Goal: Task Accomplishment & Management: Use online tool/utility

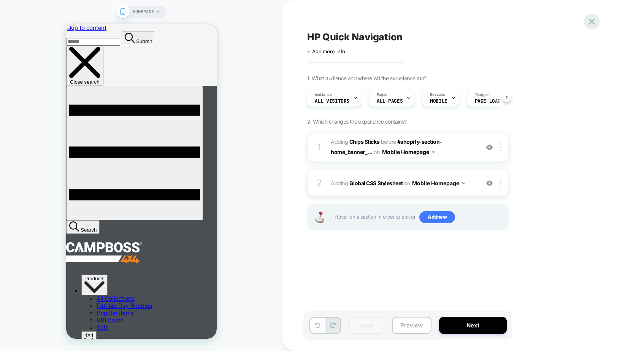
click at [592, 19] on icon at bounding box center [591, 21] width 10 height 10
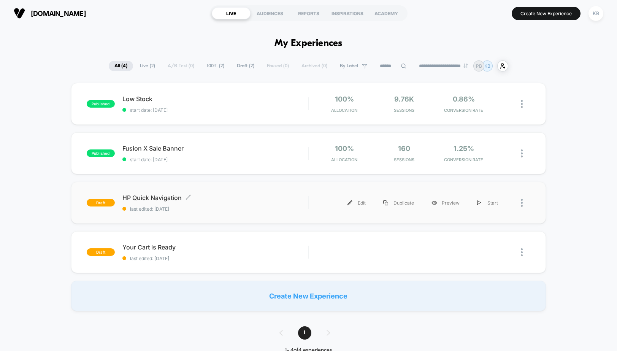
click at [206, 196] on span "HP Quick Navigation Click to edit experience details" at bounding box center [215, 198] width 186 height 8
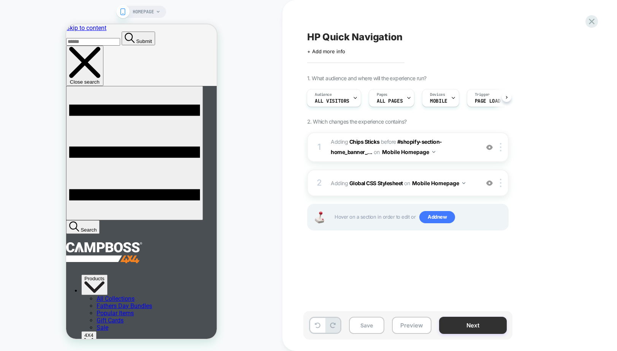
click at [466, 330] on button "Next" at bounding box center [473, 325] width 68 height 17
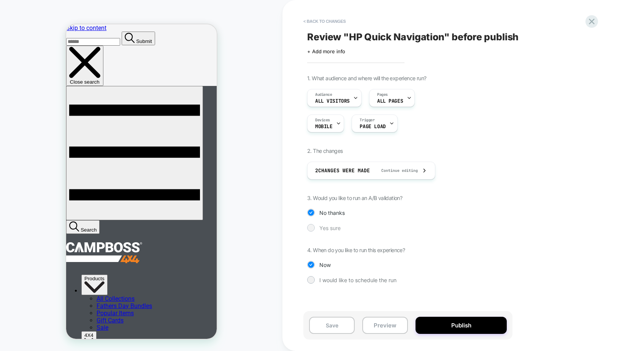
click at [310, 227] on div at bounding box center [311, 228] width 6 height 6
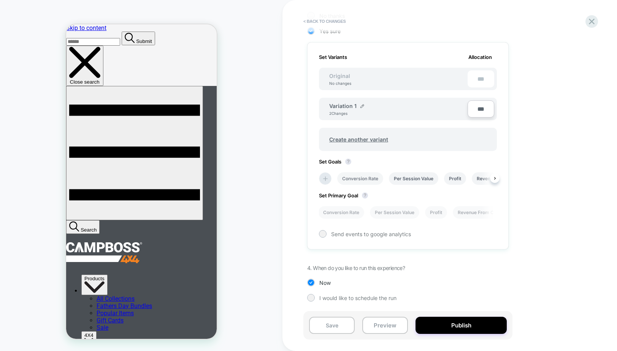
click at [364, 179] on li "Conversion Rate" at bounding box center [360, 178] width 46 height 13
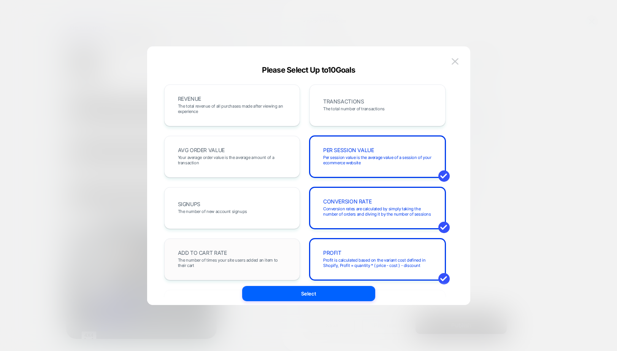
click at [266, 254] on div "ADD TO CART RATE The number of times your site users added an item to their cart" at bounding box center [232, 259] width 120 height 26
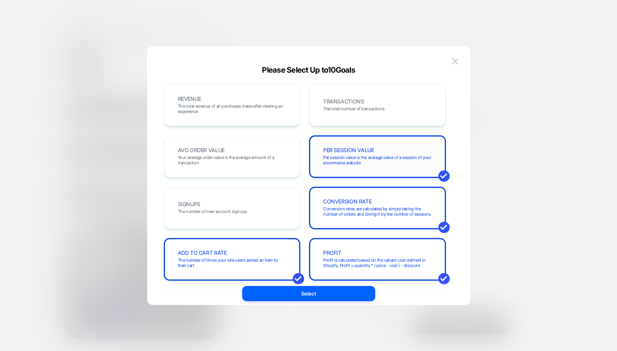
click at [379, 156] on span "Per session value is the average value of a session of your ecommerce website" at bounding box center [377, 160] width 109 height 11
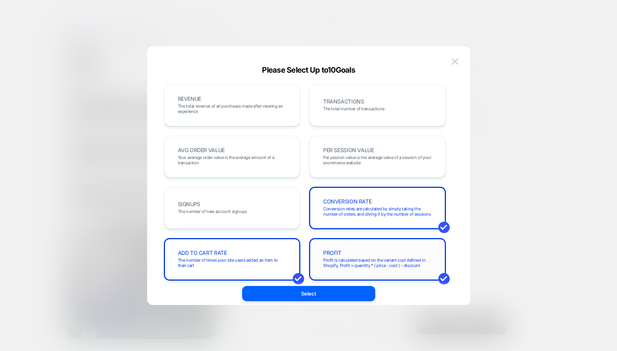
click at [386, 250] on div "PROFIT Profit is calculated based on the variant cost defined in Shopify, Profi…" at bounding box center [377, 259] width 120 height 26
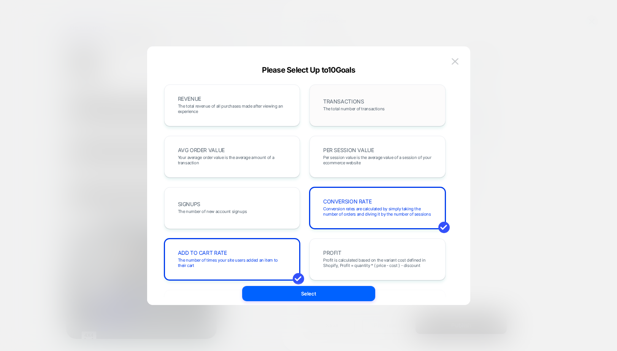
click at [364, 100] on div "TRANSACTIONS The total number of transactions" at bounding box center [377, 105] width 120 height 26
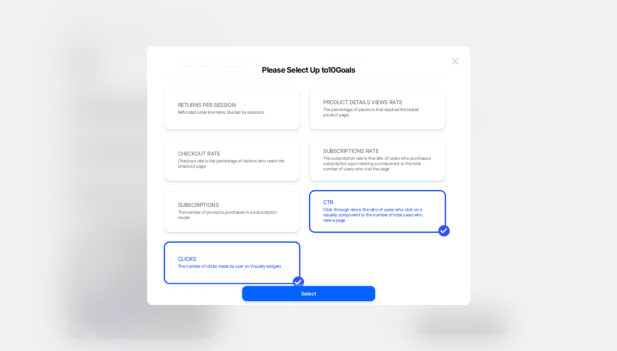
scroll to position [252, 0]
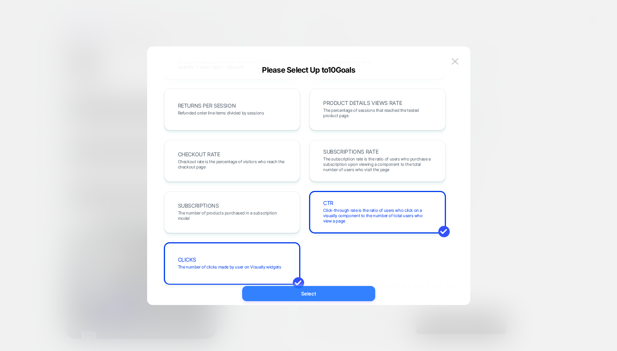
click at [322, 290] on button "Select" at bounding box center [308, 293] width 133 height 15
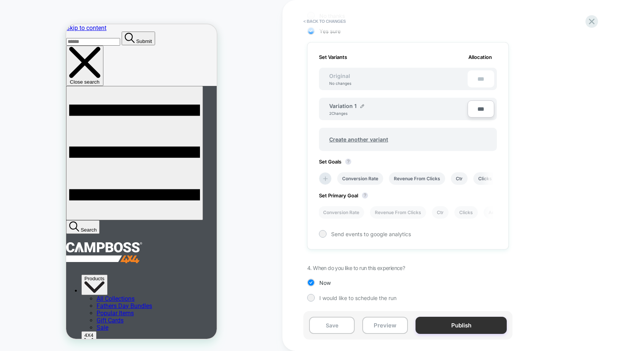
click at [460, 323] on button "Publish" at bounding box center [460, 325] width 91 height 17
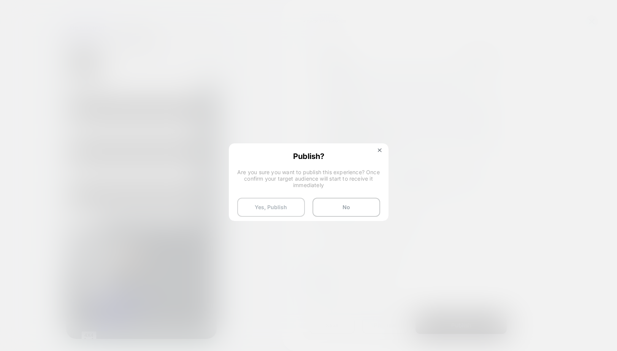
click at [279, 208] on button "Yes, Publish" at bounding box center [271, 207] width 68 height 19
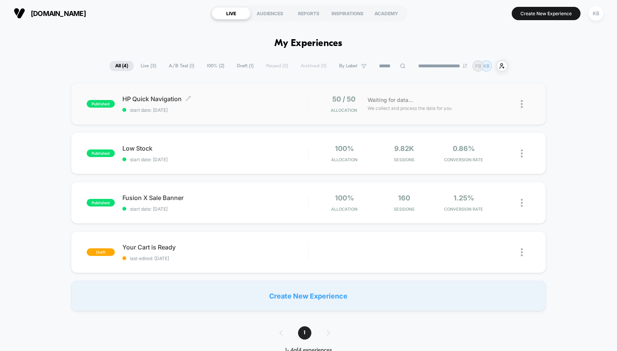
click at [166, 108] on span "start date: [DATE]" at bounding box center [215, 110] width 186 height 6
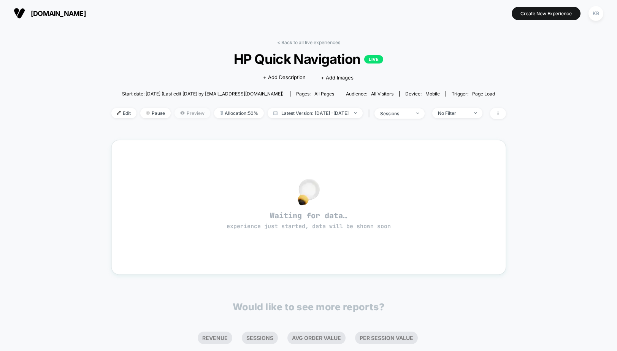
click at [184, 114] on span "Preview" at bounding box center [192, 113] width 36 height 10
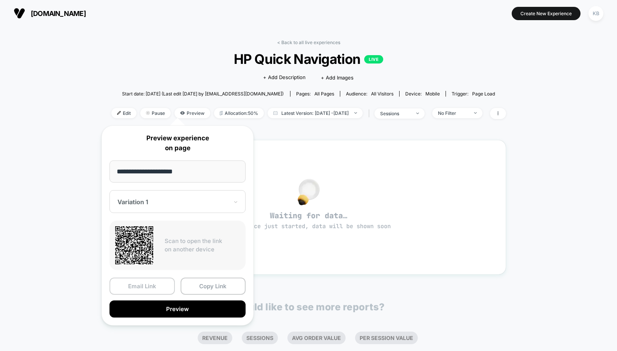
click at [157, 287] on button "Email Link" at bounding box center [141, 285] width 65 height 17
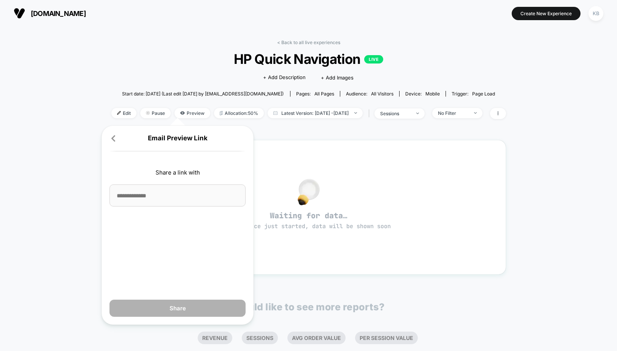
click at [166, 196] on input at bounding box center [177, 195] width 136 height 22
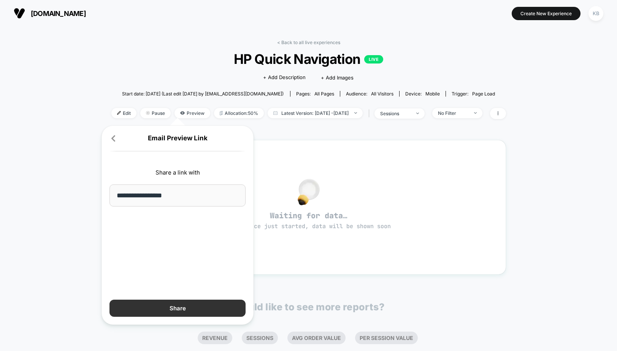
type input "**********"
click at [192, 304] on button "Share" at bounding box center [177, 307] width 136 height 17
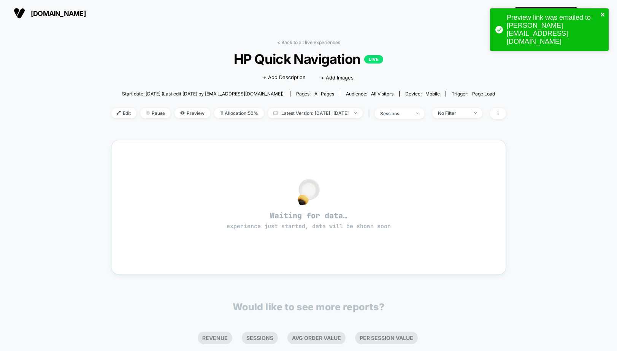
click at [601, 12] on icon "close" at bounding box center [602, 14] width 5 height 6
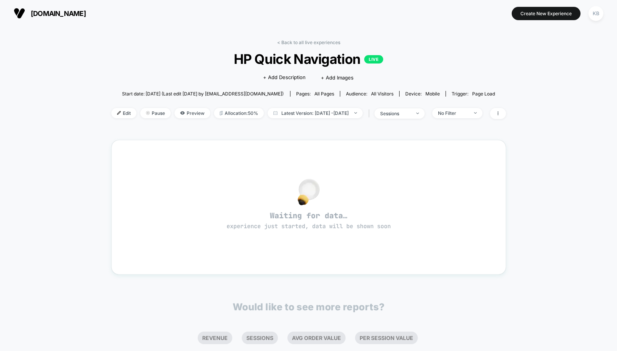
click at [58, 12] on span "[DOMAIN_NAME]" at bounding box center [58, 14] width 55 height 8
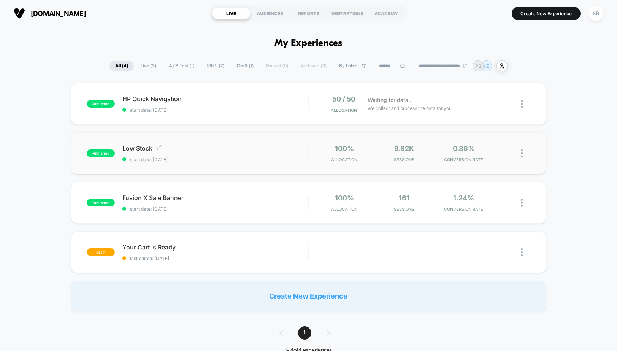
click at [200, 145] on span "Low Stock Click to edit experience details" at bounding box center [215, 148] width 186 height 8
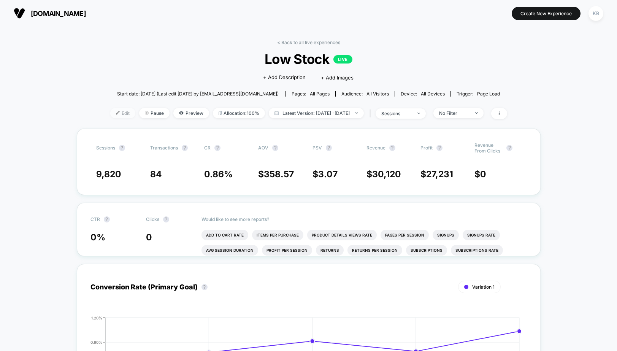
click at [110, 112] on span "Edit" at bounding box center [122, 113] width 25 height 10
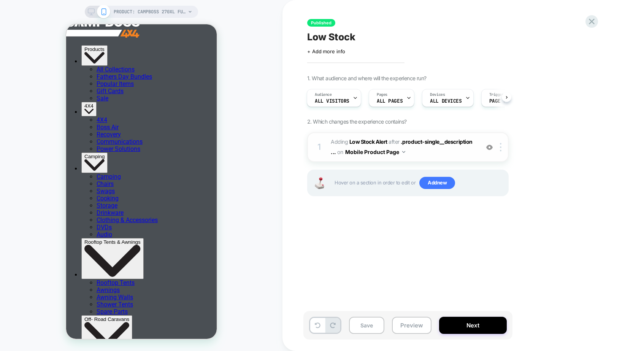
click at [402, 152] on img at bounding box center [403, 152] width 3 height 2
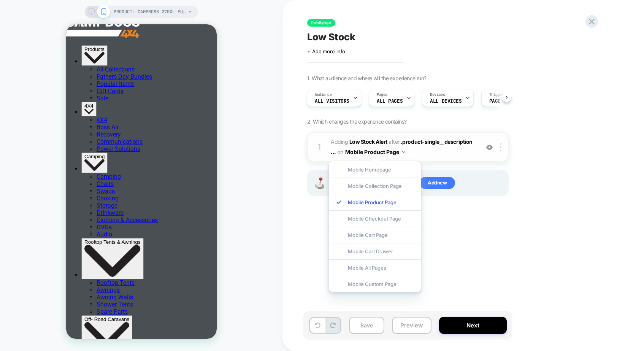
click at [402, 152] on img at bounding box center [403, 152] width 3 height 2
click at [427, 147] on span "#_loomi_addon_1755054640465 Adding Low Stock Alert AFTER .product-single__descr…" at bounding box center [403, 147] width 145 height 21
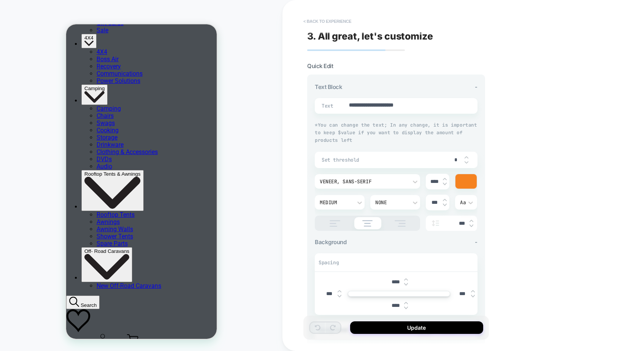
click at [316, 21] on button "< Back to experience" at bounding box center [326, 21] width 55 height 12
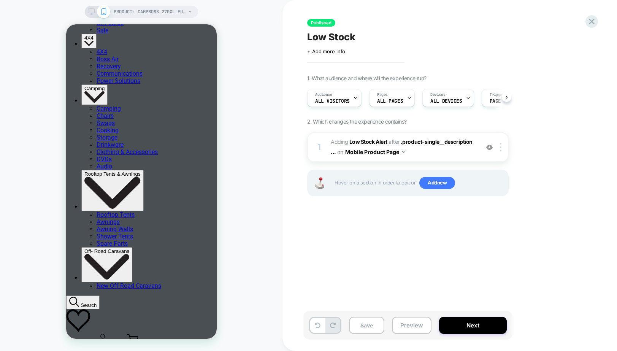
scroll to position [0, 0]
click at [502, 147] on div at bounding box center [502, 147] width 13 height 8
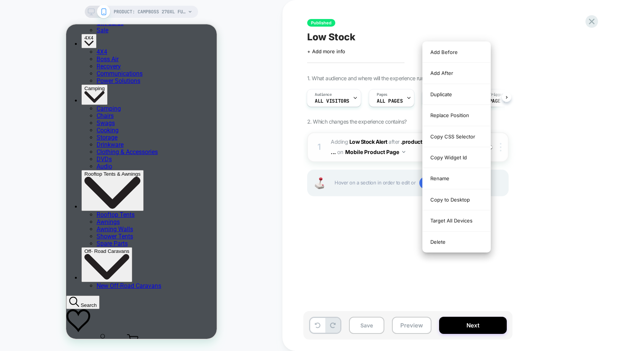
click at [502, 147] on div at bounding box center [502, 147] width 13 height 8
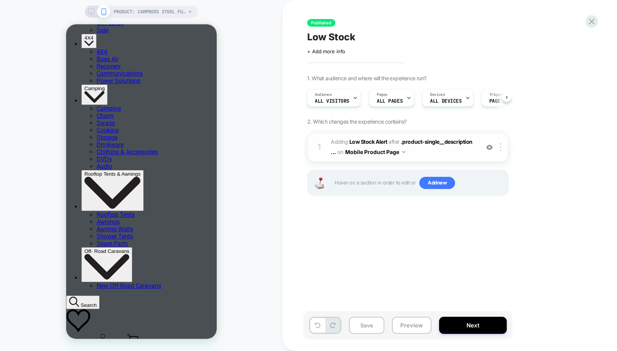
click at [401, 145] on span "#_loomi_addon_1755054640465 Adding Low Stock Alert AFTER .product-single__descr…" at bounding box center [403, 147] width 145 height 21
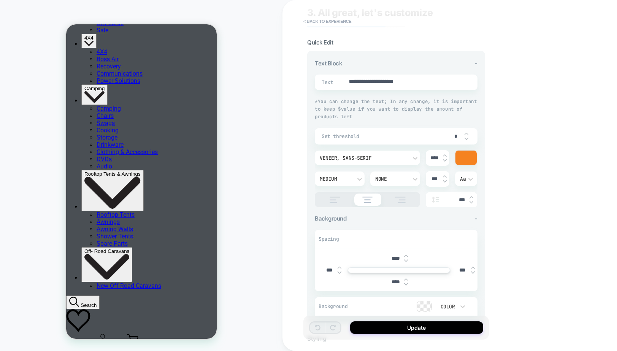
scroll to position [0, 0]
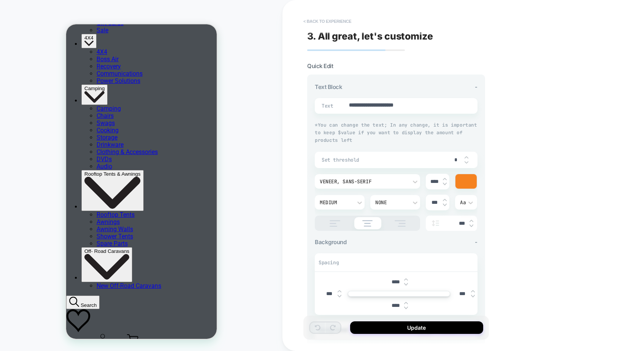
click at [306, 20] on button "< Back to experience" at bounding box center [326, 21] width 55 height 12
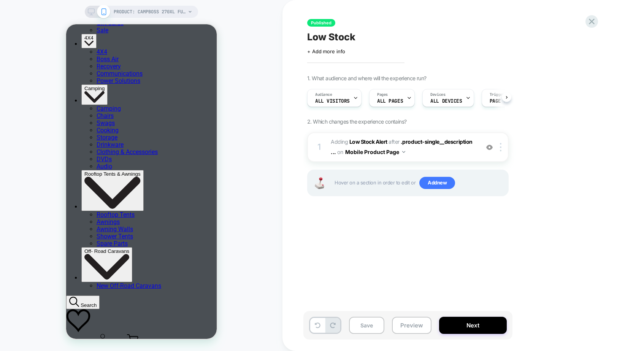
scroll to position [0, 0]
click at [398, 151] on button "Mobile Product Page" at bounding box center [375, 151] width 60 height 11
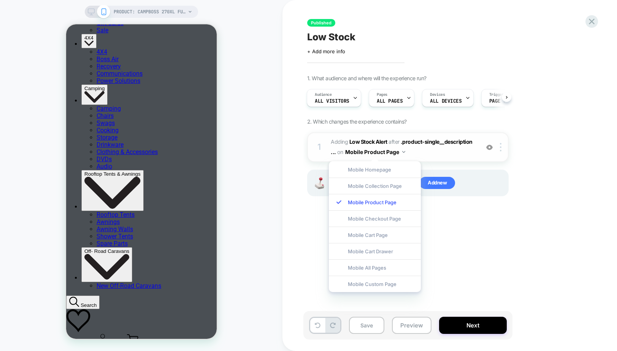
click at [437, 153] on span "#_loomi_addon_1755054640465 Adding Low Stock Alert AFTER .product-single__descr…" at bounding box center [403, 147] width 145 height 21
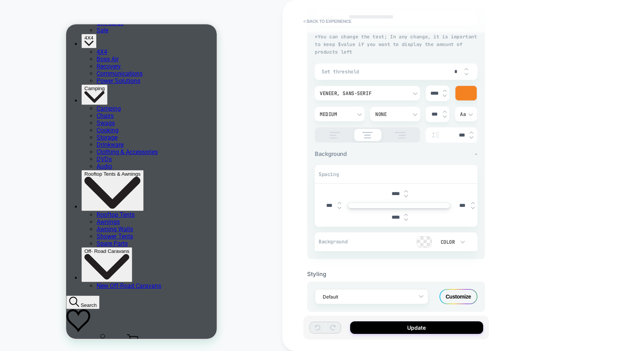
scroll to position [97, 0]
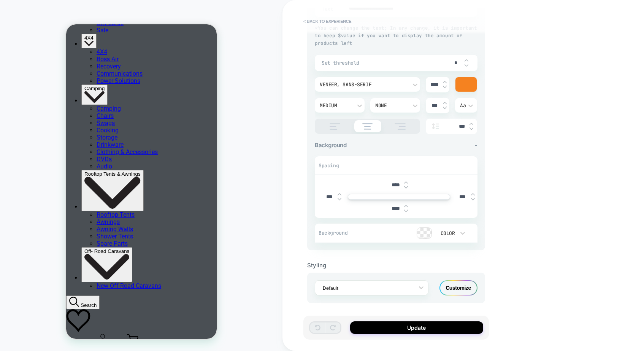
click at [454, 284] on div "Customize" at bounding box center [458, 287] width 38 height 15
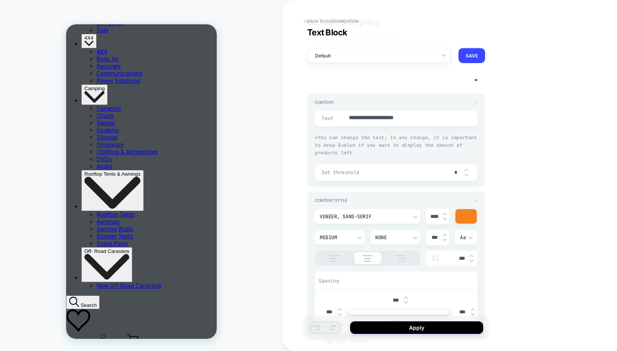
scroll to position [0, 0]
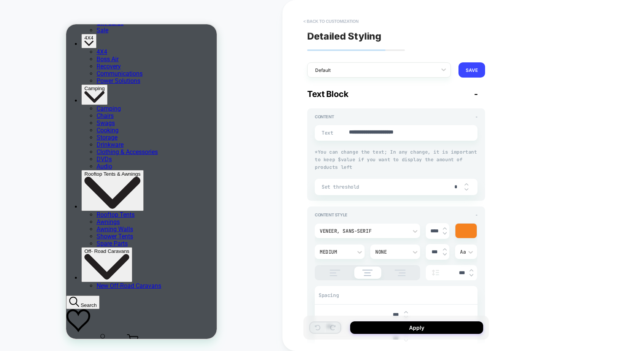
click at [330, 18] on button "< Back to customization" at bounding box center [330, 21] width 63 height 12
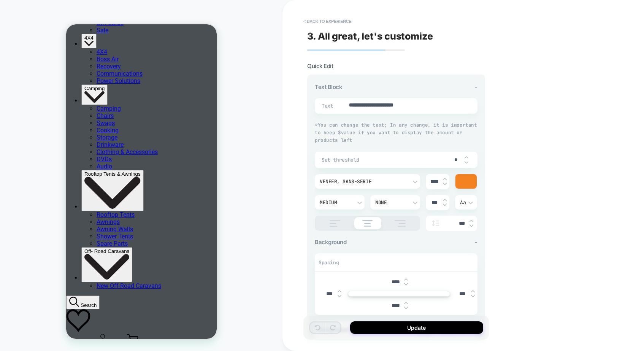
click at [330, 18] on button "< Back to experience" at bounding box center [326, 21] width 55 height 12
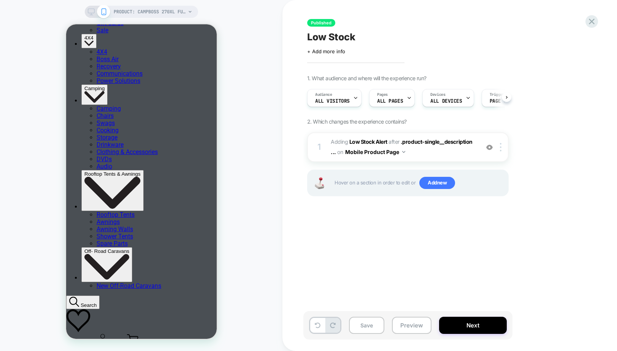
scroll to position [0, 0]
click at [353, 94] on div at bounding box center [355, 97] width 5 height 17
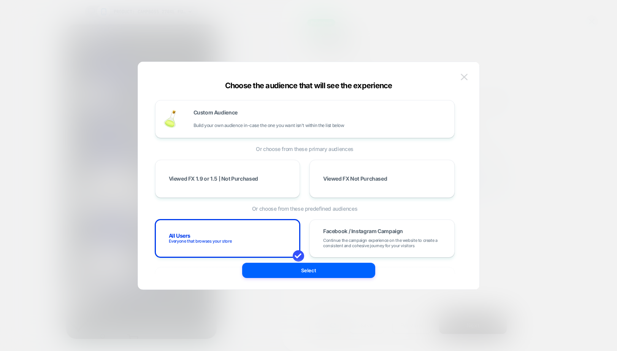
click at [465, 78] on img at bounding box center [464, 77] width 7 height 6
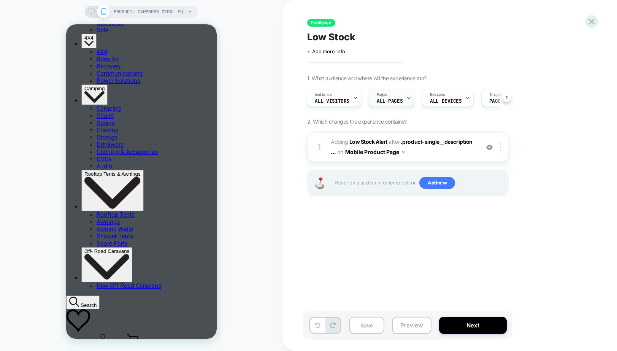
click at [409, 101] on div at bounding box center [408, 97] width 5 height 17
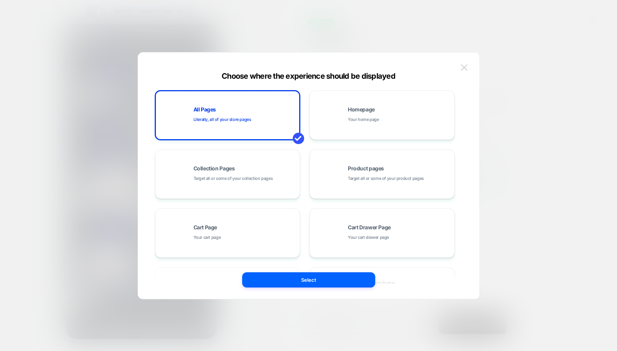
click at [463, 68] on img at bounding box center [464, 67] width 7 height 6
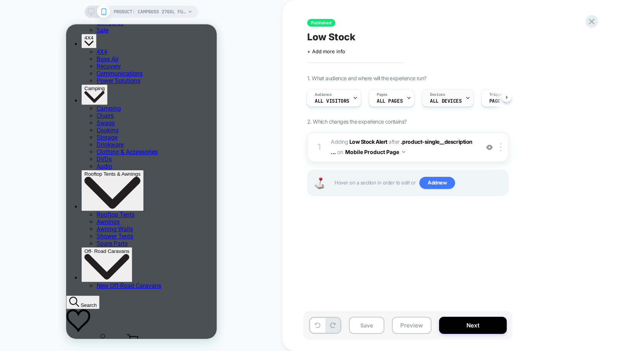
click at [466, 97] on icon at bounding box center [467, 97] width 5 height 5
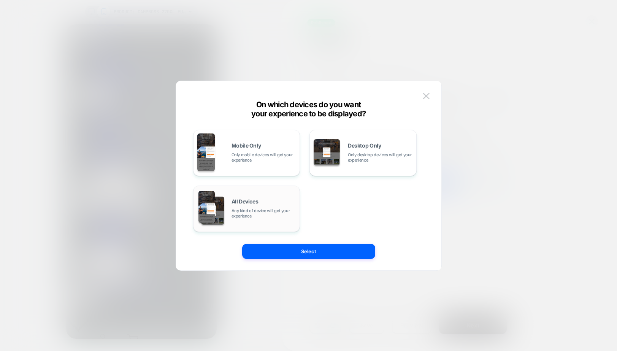
click at [241, 211] on span "Any kind of device will get your experience" at bounding box center [263, 213] width 65 height 11
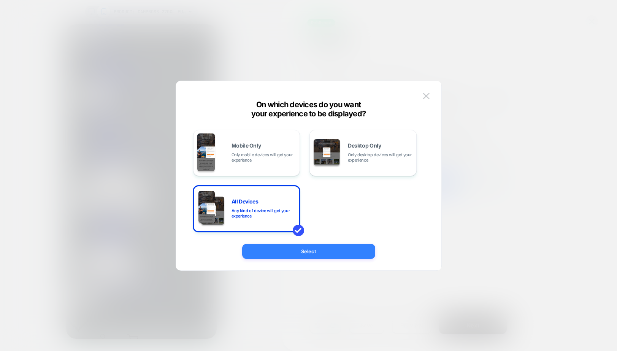
click at [331, 247] on button "Select" at bounding box center [308, 251] width 133 height 15
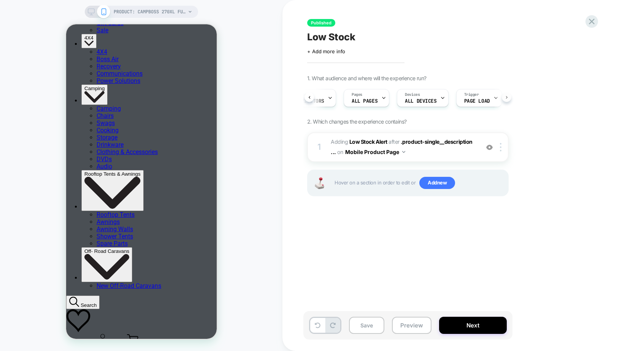
click at [509, 98] on div "1. What audience and where will the experience run? Audience All Visitors Pages…" at bounding box center [445, 145] width 277 height 140
click at [435, 100] on div at bounding box center [437, 97] width 5 height 17
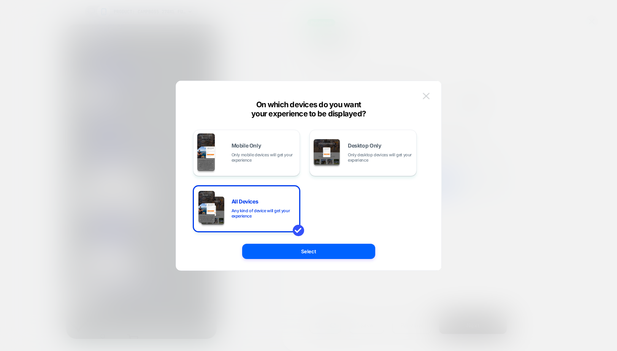
click at [425, 94] on img at bounding box center [426, 96] width 7 height 6
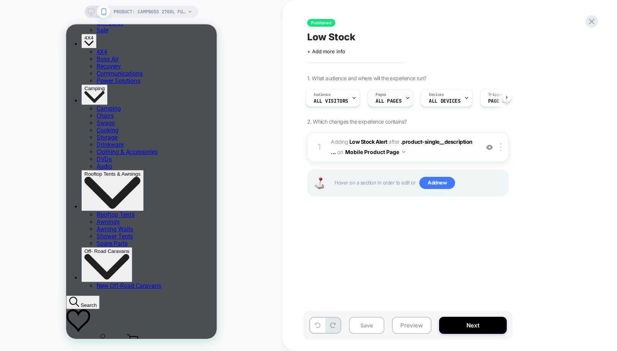
scroll to position [0, 0]
click at [407, 100] on icon at bounding box center [409, 97] width 5 height 5
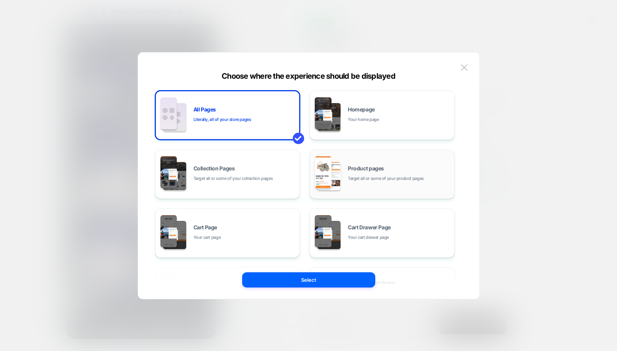
click at [385, 175] on span "Target all or some of your product pages" at bounding box center [386, 178] width 76 height 7
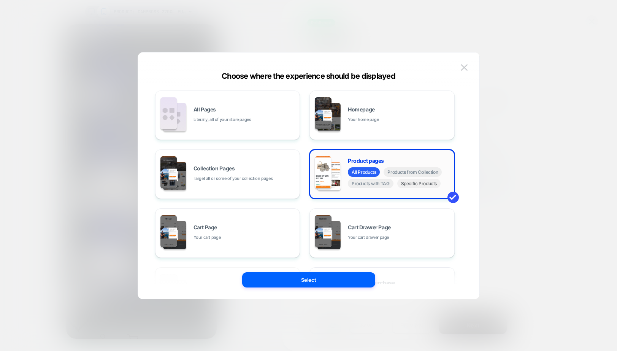
click at [410, 185] on span "Specific Products" at bounding box center [419, 184] width 44 height 10
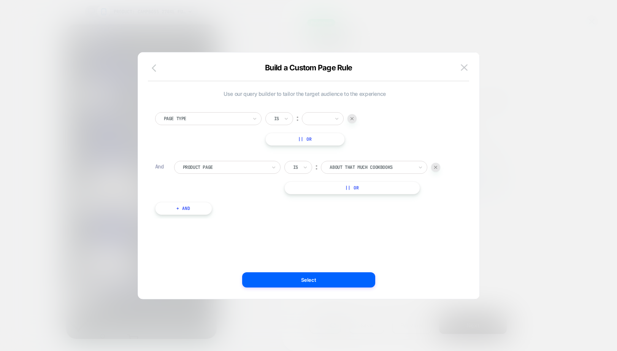
click at [158, 66] on icon "button" at bounding box center [156, 67] width 9 height 9
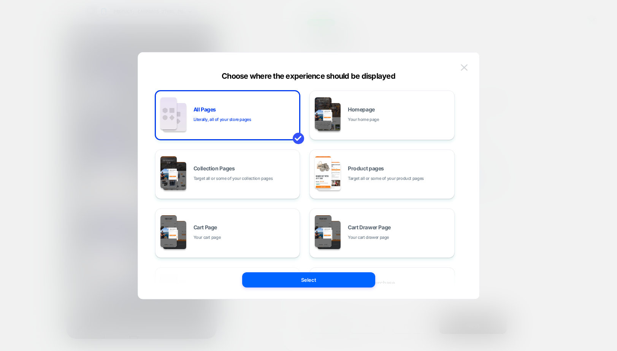
click at [459, 67] on button at bounding box center [463, 67] width 11 height 11
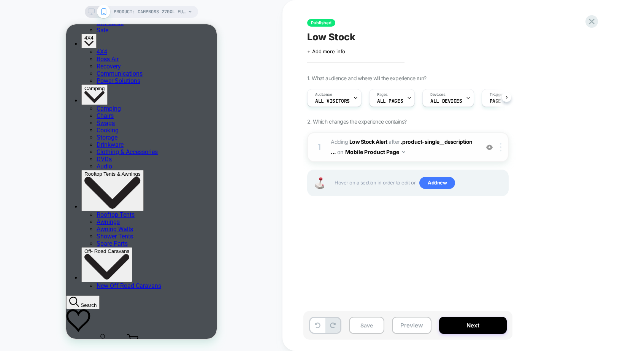
click at [502, 146] on div at bounding box center [502, 147] width 13 height 8
click at [537, 181] on div "1. What audience and where will the experience run? Audience All Visitors Pages…" at bounding box center [445, 145] width 277 height 140
click at [536, 180] on div "1. What audience and where will the experience run? Audience All Visitors Pages…" at bounding box center [445, 145] width 277 height 140
click at [371, 141] on b "Low Stock Alert" at bounding box center [368, 141] width 38 height 6
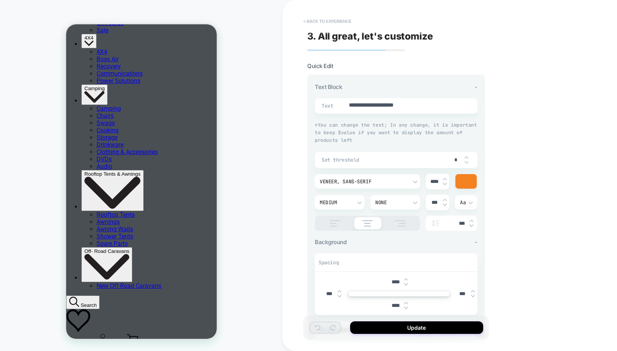
click at [309, 22] on button "< Back to experience" at bounding box center [326, 21] width 55 height 12
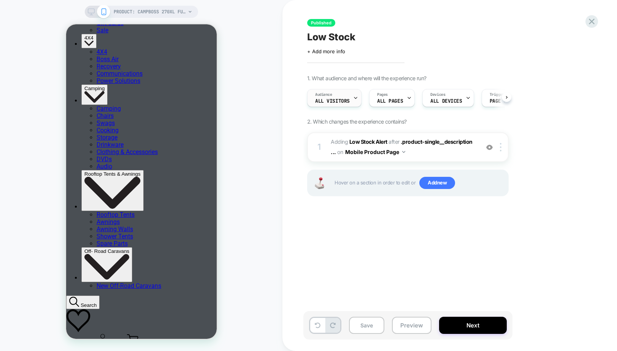
scroll to position [0, 0]
click at [436, 141] on span ".product-single__description ..." at bounding box center [402, 146] width 142 height 17
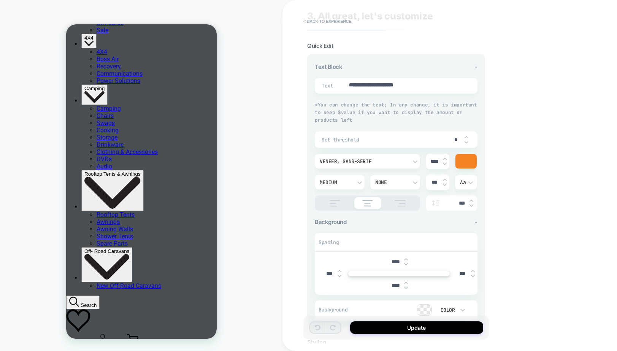
scroll to position [0, 0]
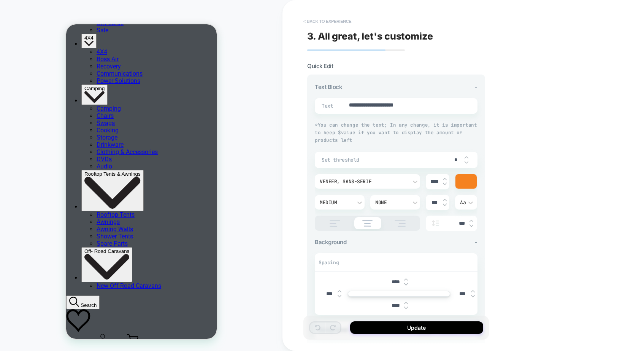
click at [309, 20] on button "< Back to experience" at bounding box center [326, 21] width 55 height 12
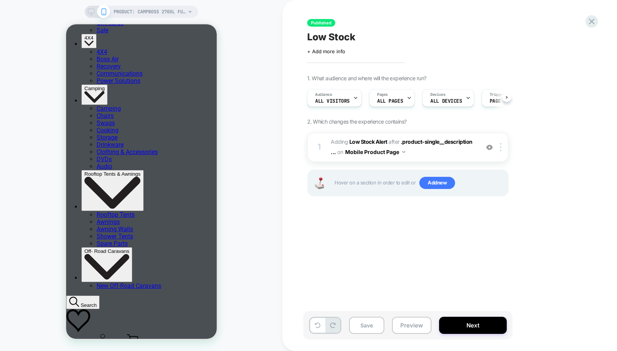
scroll to position [0, 0]
click at [406, 100] on icon at bounding box center [408, 97] width 5 height 5
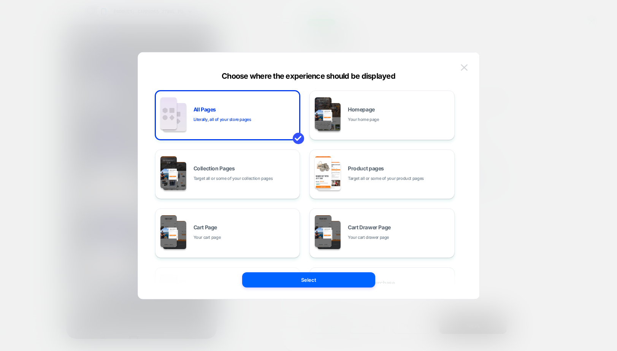
click at [465, 67] on img at bounding box center [464, 67] width 7 height 6
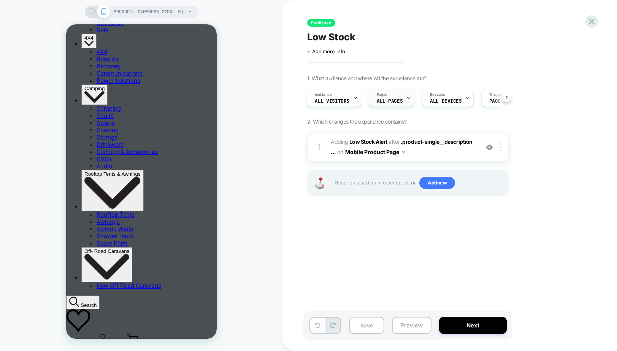
click at [407, 97] on icon at bounding box center [408, 97] width 5 height 5
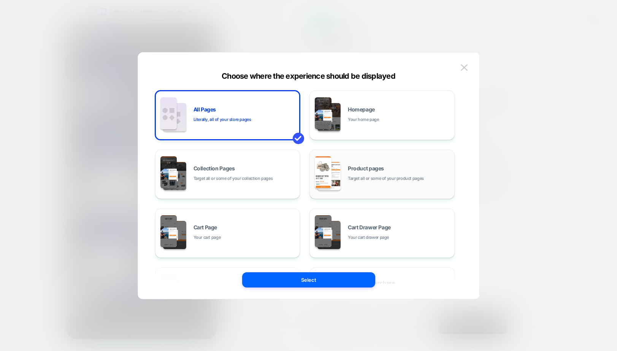
click at [428, 168] on div "Product pages Target all or some of your product pages" at bounding box center [399, 174] width 103 height 16
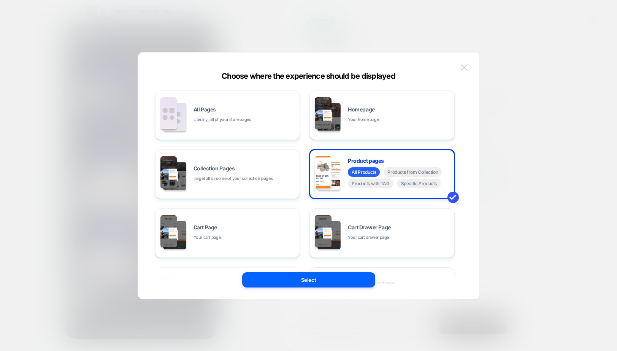
click at [464, 67] on img at bounding box center [464, 67] width 7 height 6
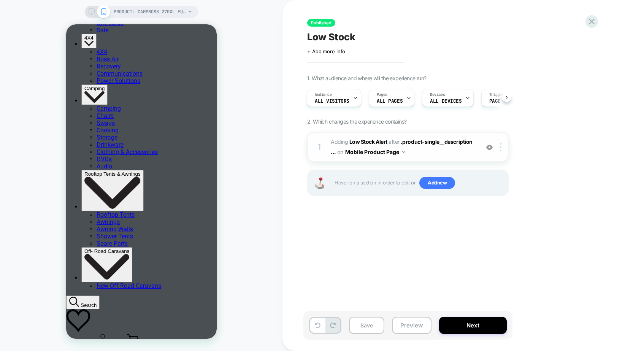
click at [322, 146] on div "1" at bounding box center [319, 146] width 8 height 15
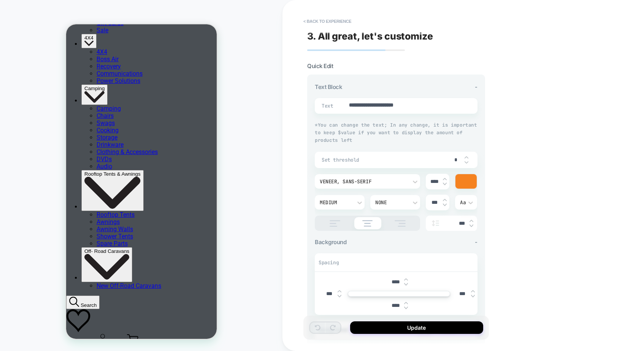
type textarea "*"
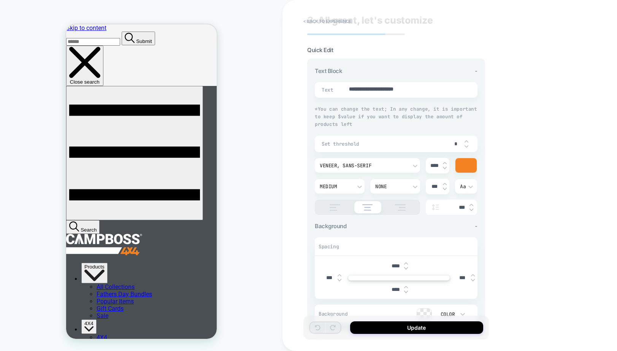
scroll to position [0, 0]
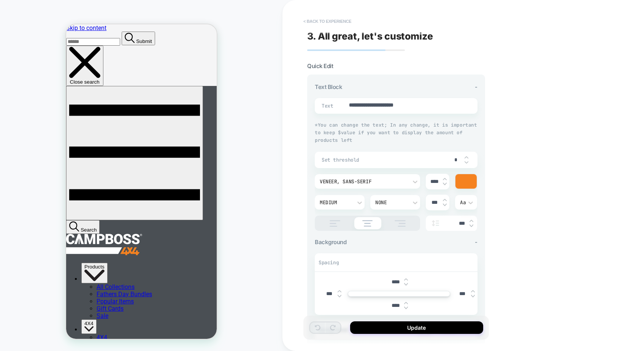
click at [313, 18] on button "< Back to experience" at bounding box center [326, 21] width 55 height 12
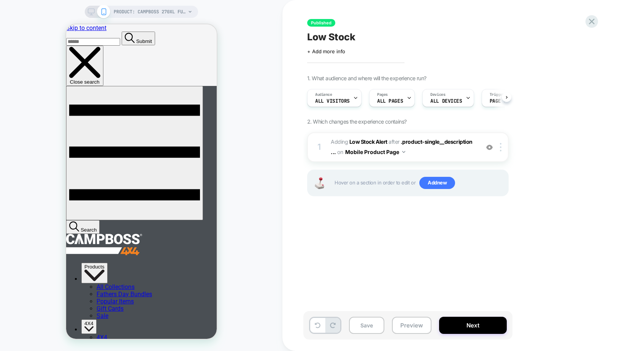
scroll to position [0, 0]
click at [593, 22] on icon at bounding box center [591, 21] width 10 height 10
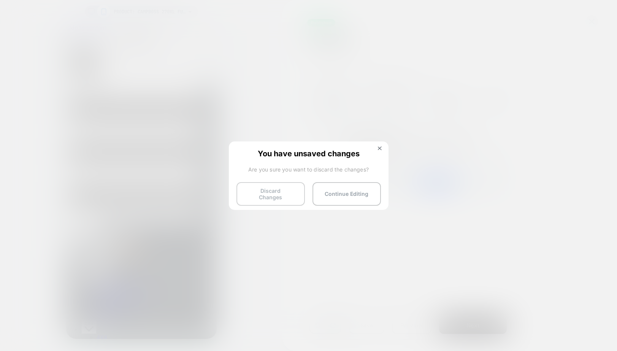
click at [288, 187] on button "Discard Changes" at bounding box center [270, 194] width 68 height 24
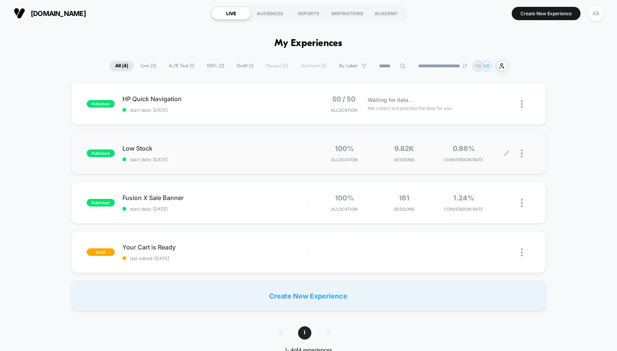
click at [520, 154] on div at bounding box center [519, 153] width 24 height 18
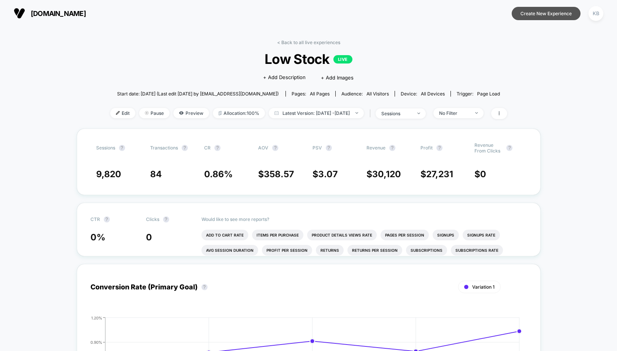
click at [534, 16] on button "Create New Experience" at bounding box center [546, 13] width 69 height 13
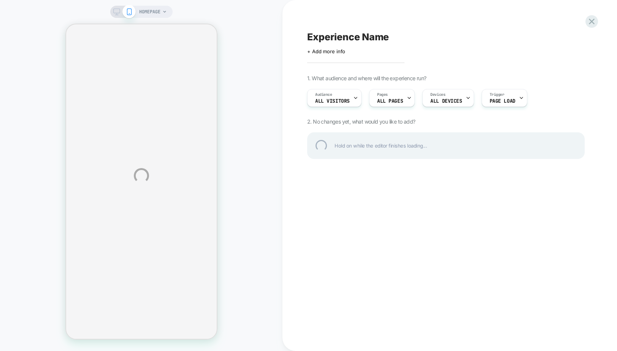
click at [400, 101] on div "HOMEPAGE Experience Name Click to edit experience details + Add more info 1. Wh…" at bounding box center [308, 175] width 617 height 351
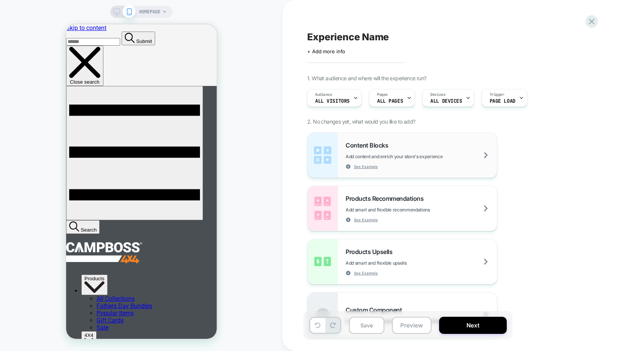
click at [449, 163] on div "Content Blocks Add content and enrich your store's experience See Example" at bounding box center [420, 155] width 151 height 28
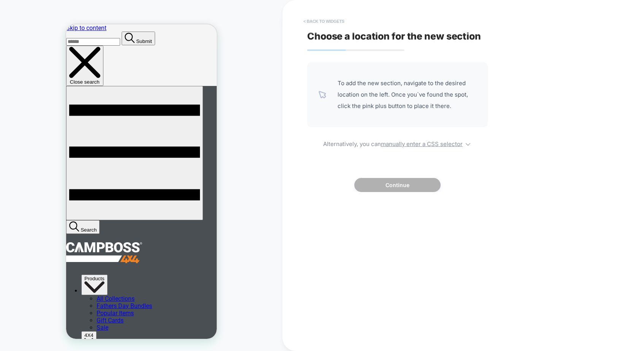
click at [312, 19] on button "< Back to widgets" at bounding box center [323, 21] width 49 height 12
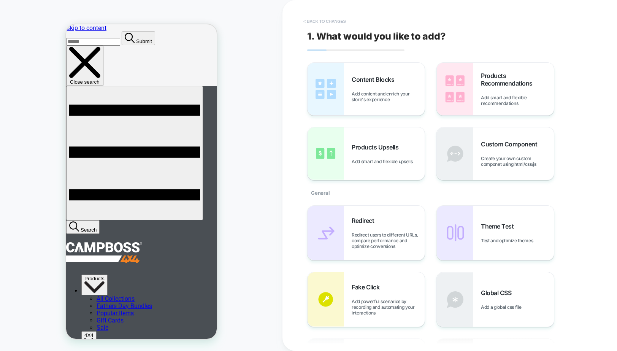
click at [326, 25] on button "< Back to changes" at bounding box center [324, 21] width 50 height 12
